Goal: Book appointment/travel/reservation

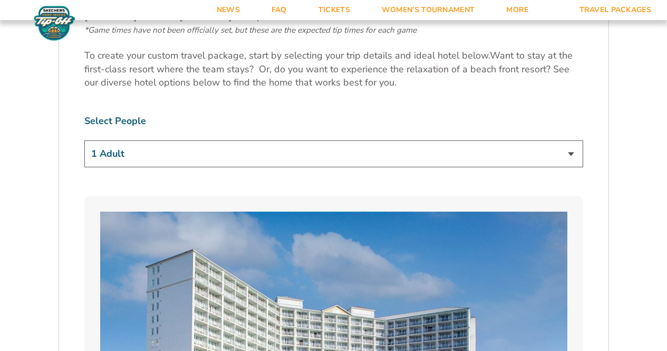
scroll to position [685, 0]
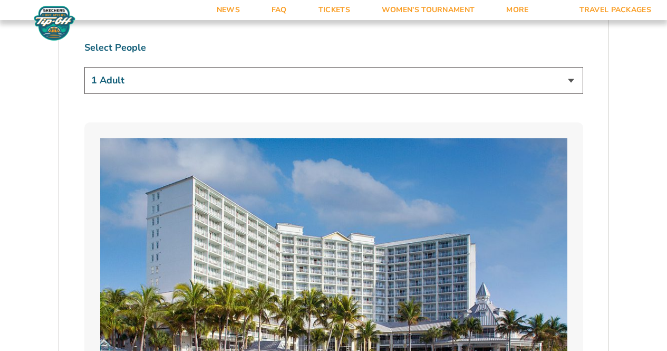
click at [174, 85] on select "1 Adult 2 Adults 3 Adults 4 Adults 2 Adults + 1 Child 2 Adults + 2 Children 2 A…" at bounding box center [333, 80] width 499 height 27
select select "2 Adults + 2 Children"
click at [84, 67] on select "1 Adult 2 Adults 3 Adults 4 Adults 2 Adults + 1 Child 2 Adults + 2 Children 2 A…" at bounding box center [333, 80] width 499 height 27
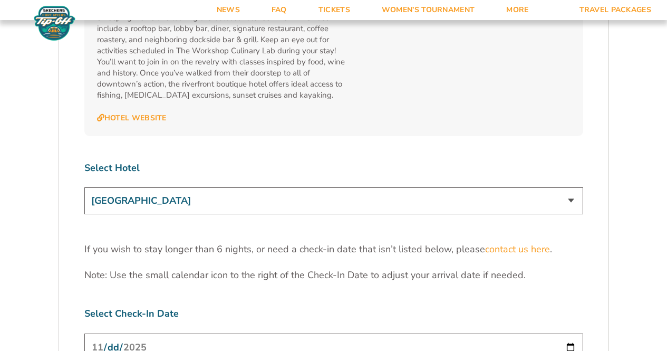
scroll to position [3163, 0]
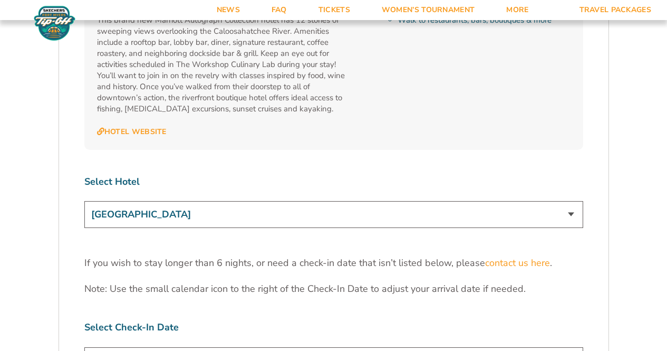
click at [168, 201] on select "[GEOGRAPHIC_DATA] [GEOGRAPHIC_DATA] [GEOGRAPHIC_DATA], Autograph Collection" at bounding box center [333, 214] width 499 height 27
select select "18477"
click at [84, 201] on select "[GEOGRAPHIC_DATA] [GEOGRAPHIC_DATA] [GEOGRAPHIC_DATA], Autograph Collection" at bounding box center [333, 214] width 499 height 27
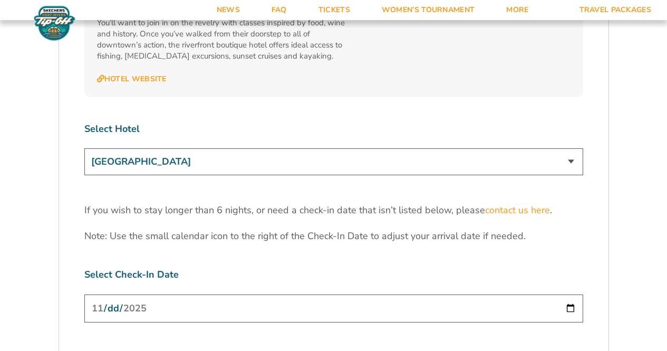
scroll to position [3322, 0]
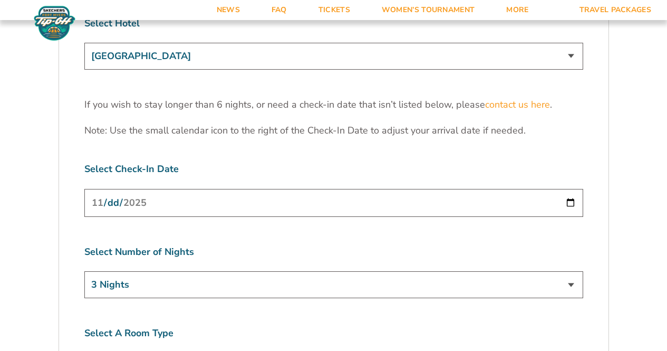
click at [187, 189] on input "[DATE]" at bounding box center [333, 203] width 499 height 28
click at [429, 189] on input "[DATE]" at bounding box center [333, 203] width 499 height 28
click at [571, 189] on input "[DATE]" at bounding box center [333, 203] width 499 height 28
type input "[DATE]"
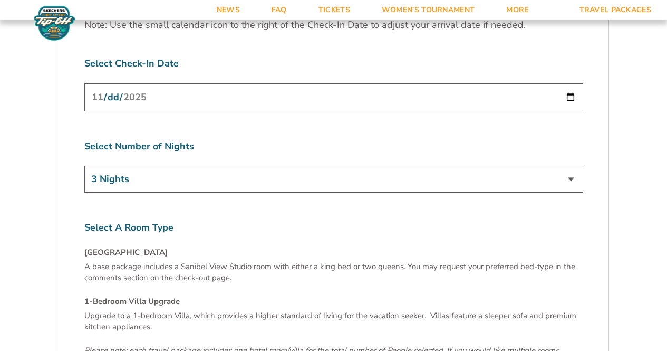
scroll to position [3532, 0]
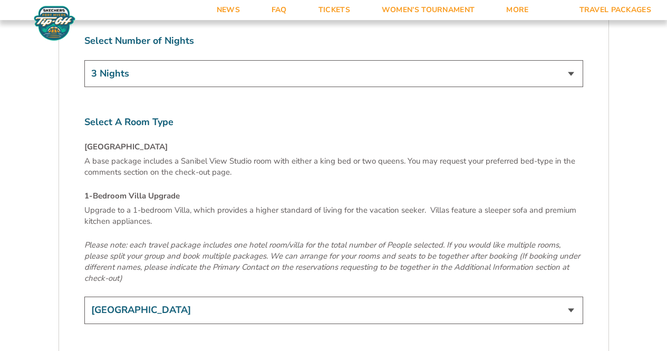
click at [210, 296] on select "[GEOGRAPHIC_DATA] 1-Bedroom Villa Upgrade (+$165 per night)" at bounding box center [333, 309] width 499 height 27
select select "1-Bedroom Villa Upgrade"
click at [84, 296] on select "[GEOGRAPHIC_DATA] 1-Bedroom Villa Upgrade (+$165 per night)" at bounding box center [333, 309] width 499 height 27
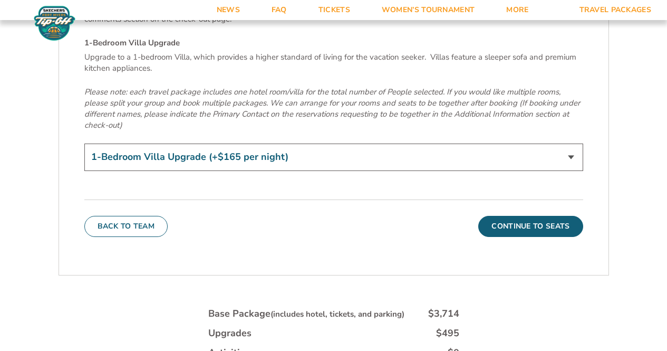
scroll to position [3691, 0]
